Goal: Transaction & Acquisition: Download file/media

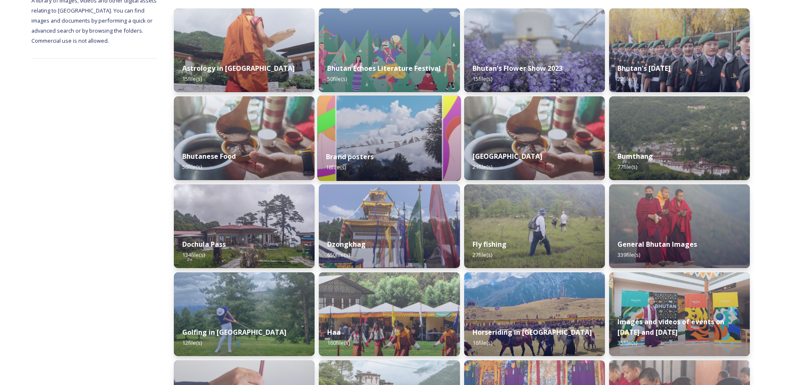
scroll to position [209, 0]
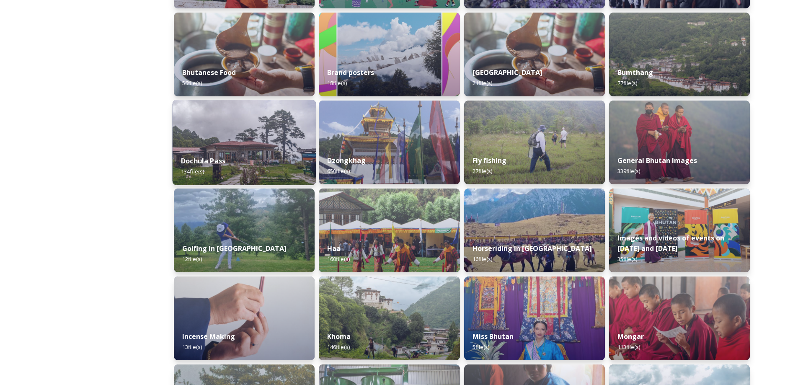
click at [267, 150] on div "Dochula Pass 134 file(s)" at bounding box center [245, 166] width 144 height 38
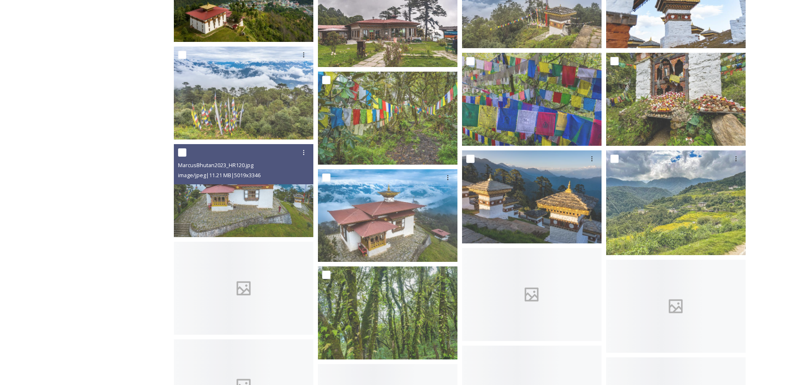
scroll to position [419, 0]
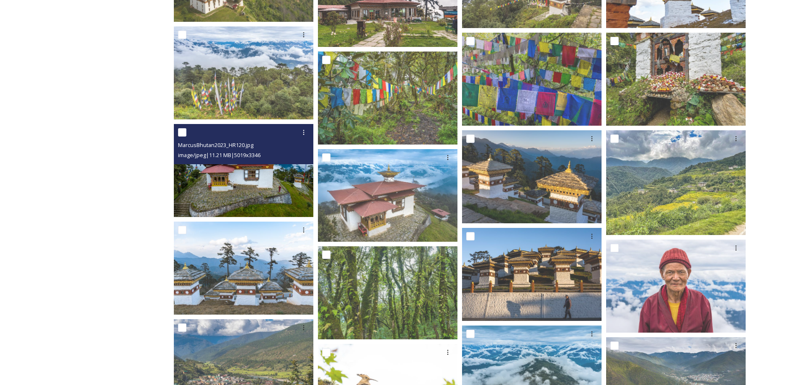
click at [264, 197] on img at bounding box center [243, 170] width 139 height 93
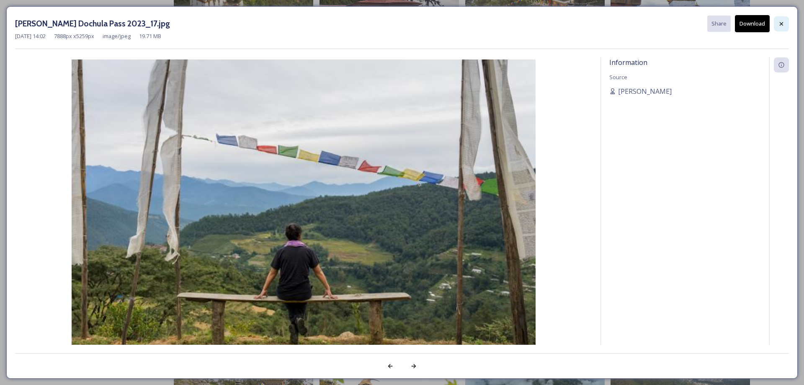
click at [780, 23] on icon at bounding box center [781, 24] width 7 height 7
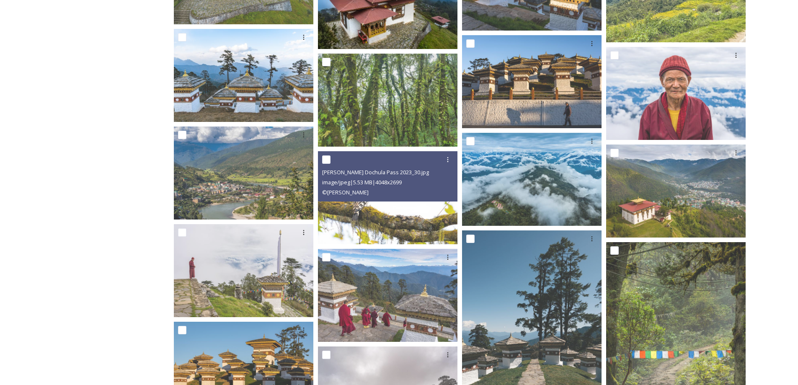
scroll to position [628, 0]
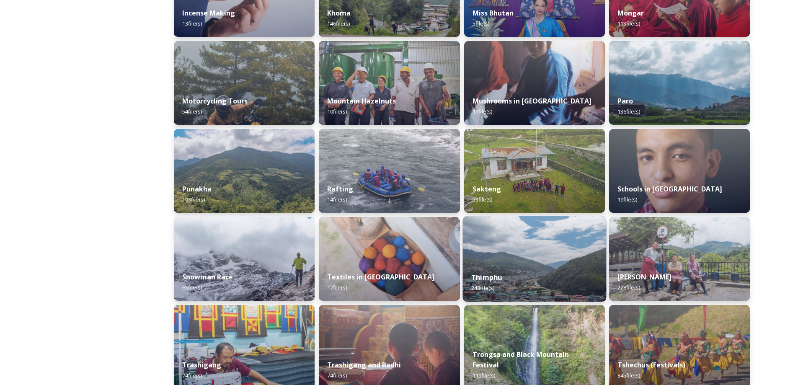
scroll to position [544, 0]
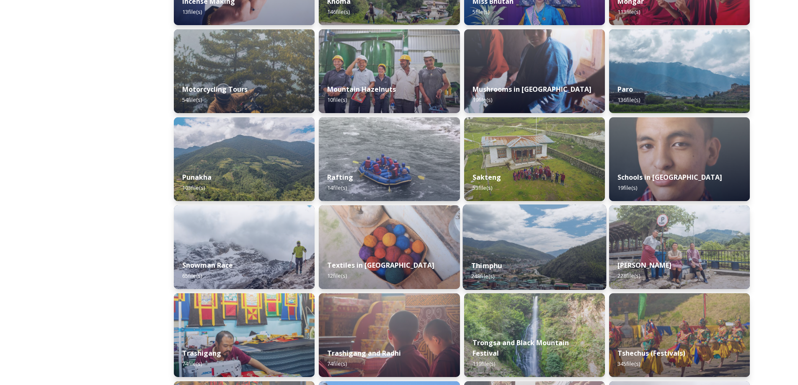
click at [561, 261] on div "Thimphu 248 file(s)" at bounding box center [534, 271] width 144 height 38
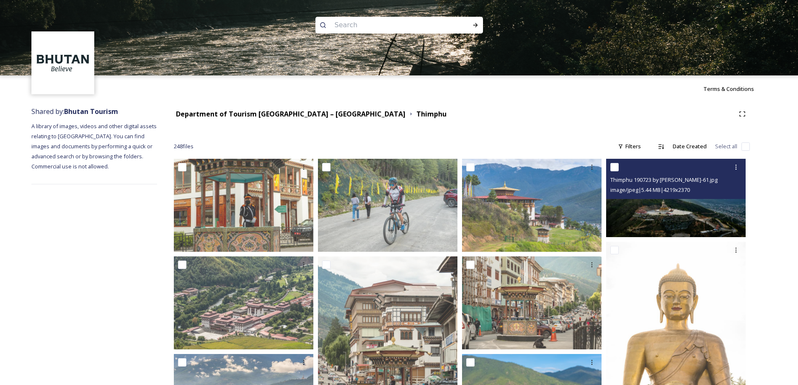
click at [672, 210] on img at bounding box center [675, 198] width 139 height 78
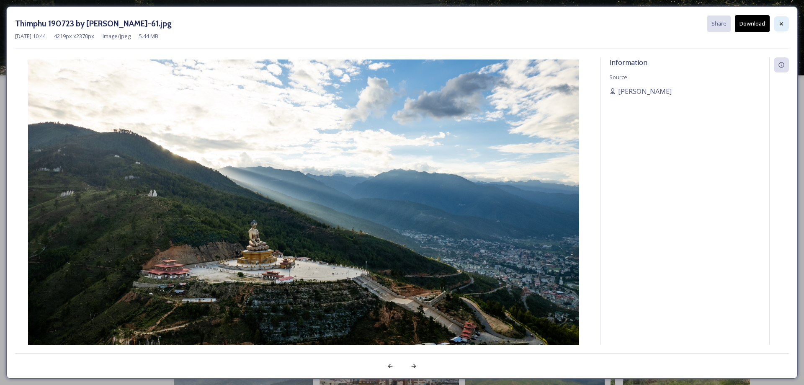
click at [778, 28] on div at bounding box center [781, 23] width 15 height 15
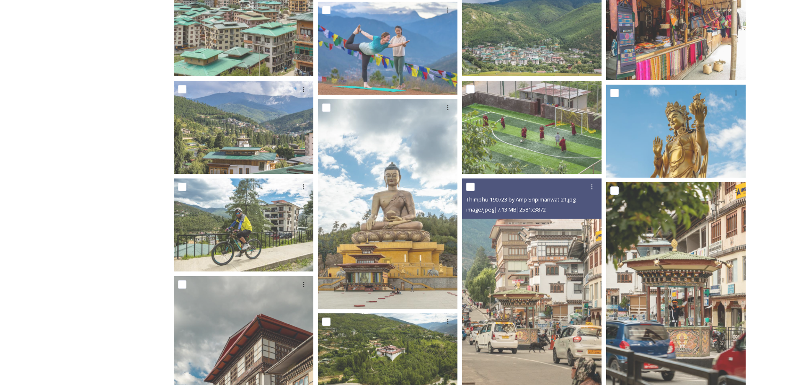
scroll to position [1298, 0]
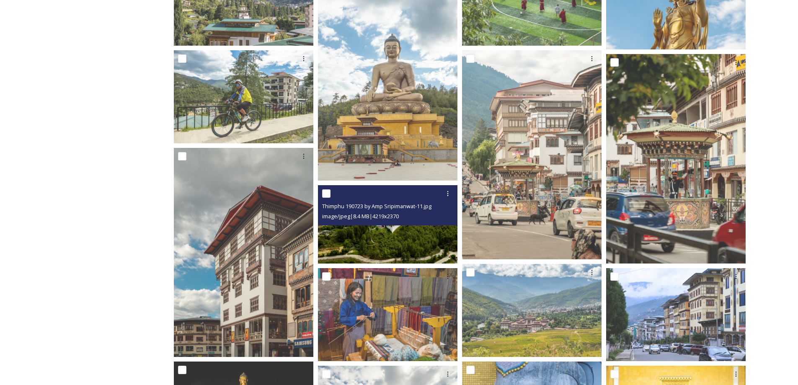
click at [354, 237] on img at bounding box center [387, 224] width 139 height 78
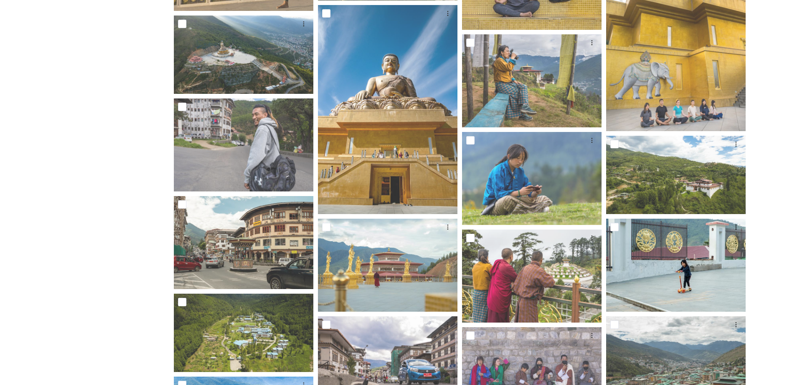
scroll to position [1717, 0]
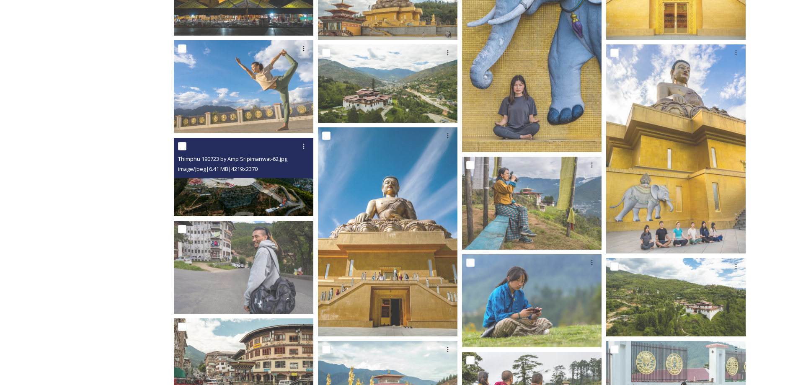
click at [254, 189] on img at bounding box center [243, 177] width 139 height 78
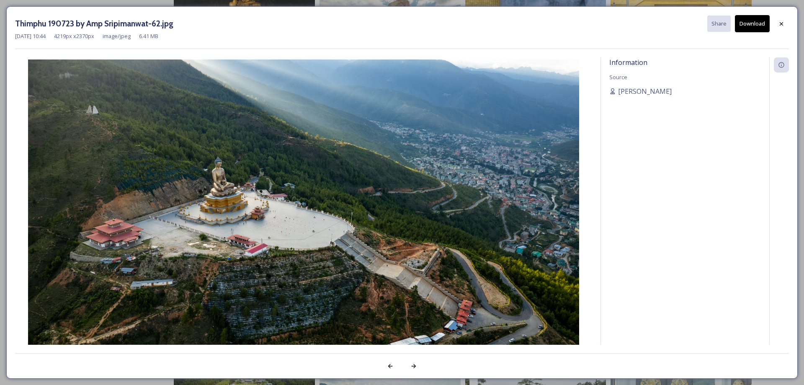
click at [761, 24] on button "Download" at bounding box center [752, 23] width 35 height 17
click at [784, 26] on icon at bounding box center [781, 24] width 7 height 7
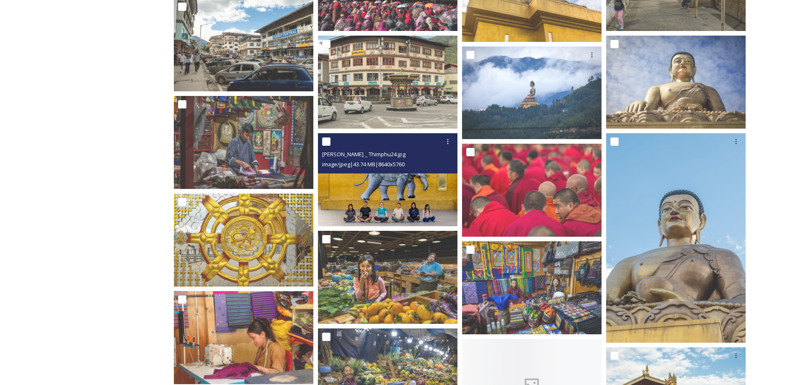
scroll to position [2513, 0]
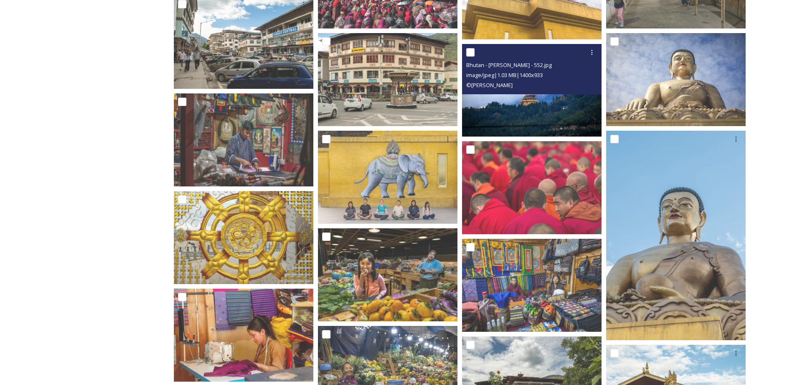
click at [545, 112] on img at bounding box center [531, 90] width 139 height 93
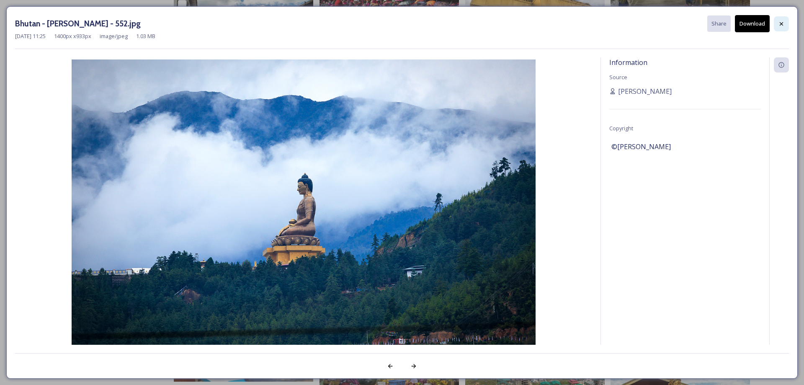
click at [782, 26] on icon at bounding box center [781, 24] width 7 height 7
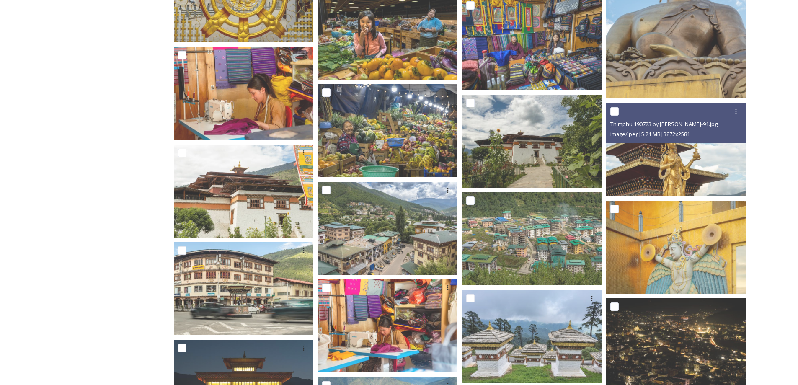
scroll to position [2764, 0]
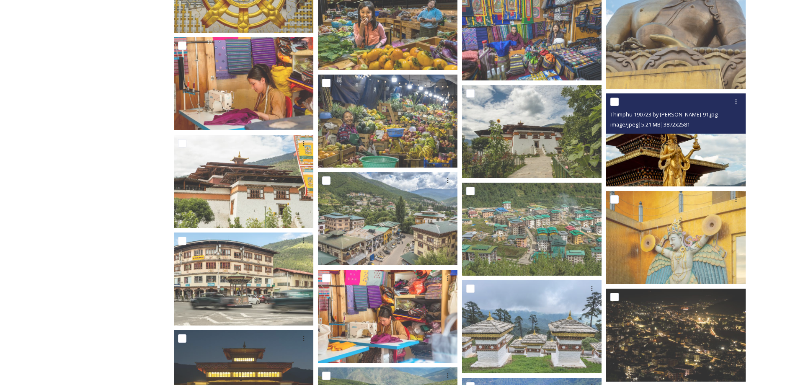
click at [656, 158] on img at bounding box center [675, 139] width 139 height 93
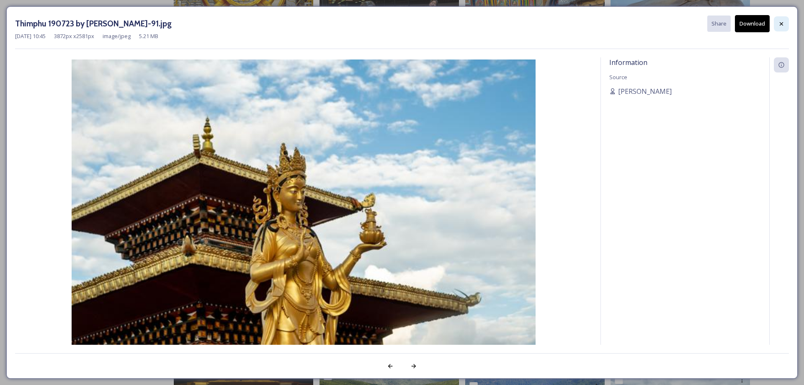
click at [781, 24] on icon at bounding box center [781, 24] width 7 height 7
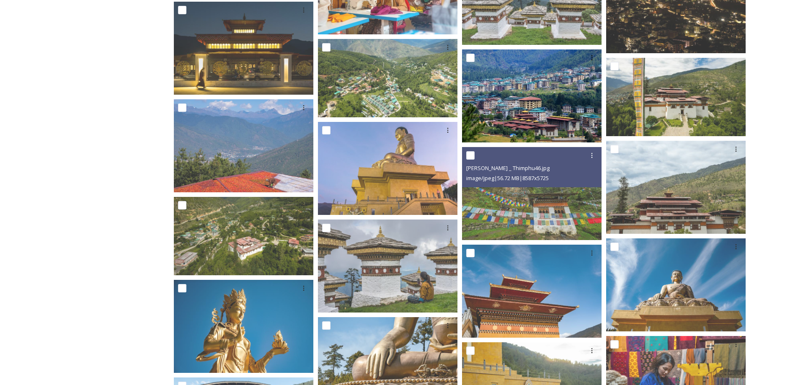
scroll to position [3141, 0]
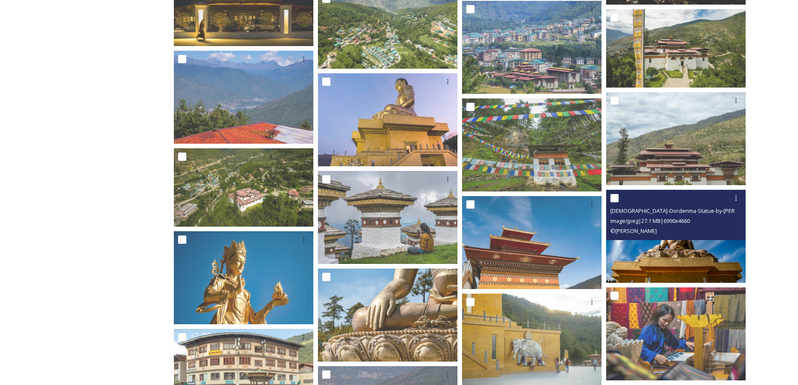
click at [680, 247] on img at bounding box center [675, 236] width 139 height 93
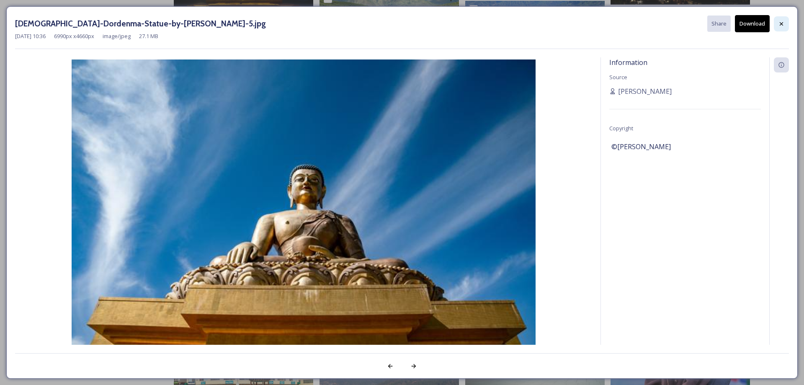
click at [786, 23] on div at bounding box center [781, 23] width 15 height 15
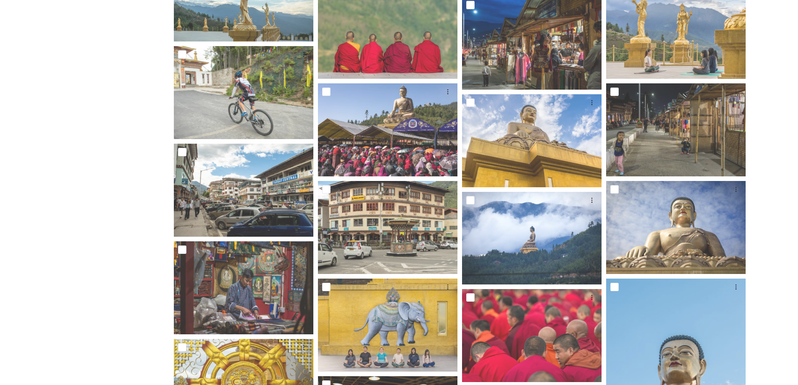
scroll to position [2375, 0]
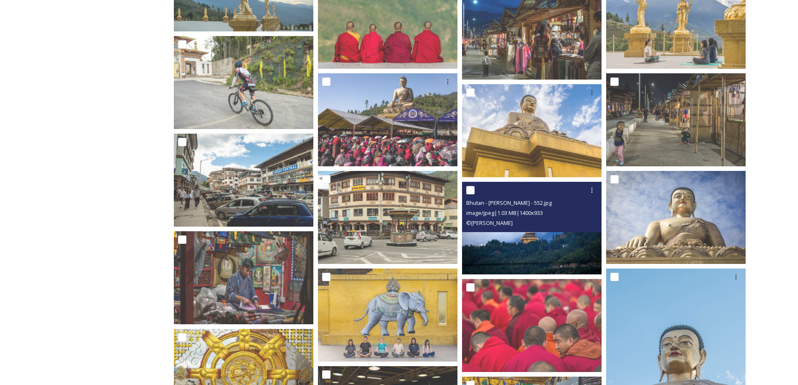
click at [527, 228] on div "Bhutan - [PERSON_NAME] - 552.jpg image/jpeg | 1.03 MB | 1400 x 933 © [PERSON_NA…" at bounding box center [531, 207] width 139 height 50
click at [523, 258] on img at bounding box center [531, 227] width 139 height 93
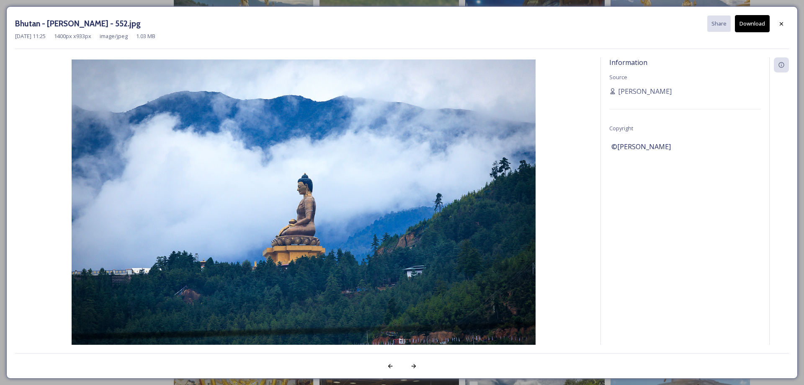
click at [754, 25] on button "Download" at bounding box center [752, 23] width 35 height 17
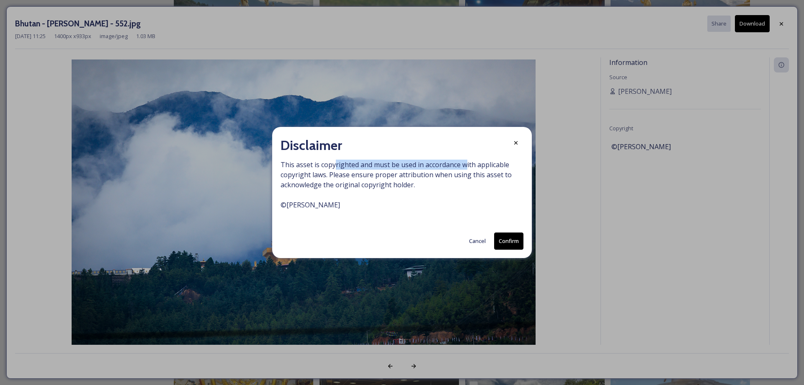
drag, startPoint x: 334, startPoint y: 168, endPoint x: 467, endPoint y: 168, distance: 133.6
click at [467, 168] on span "This asset is copyrighted and must be used in accordance with applicable copyri…" at bounding box center [402, 190] width 243 height 60
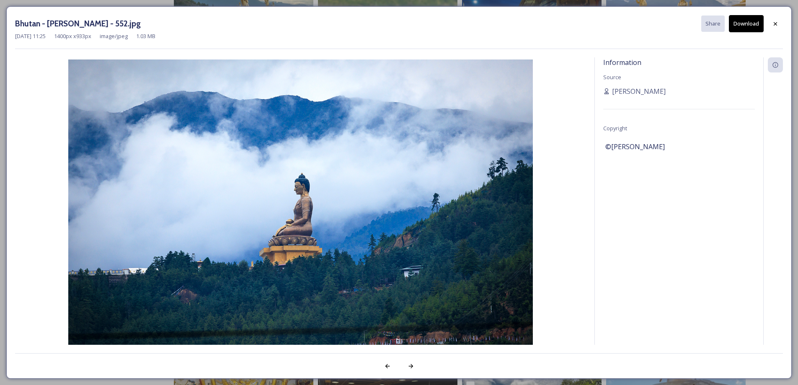
click at [746, 21] on button "Download" at bounding box center [746, 23] width 35 height 17
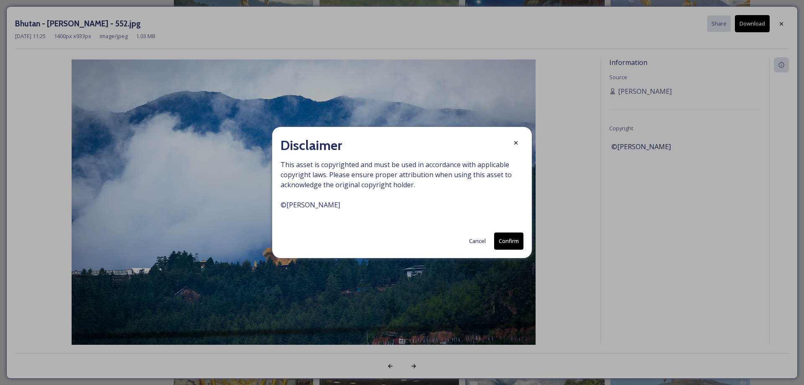
click at [503, 237] on button "Confirm" at bounding box center [508, 240] width 29 height 17
